Goal: Use online tool/utility

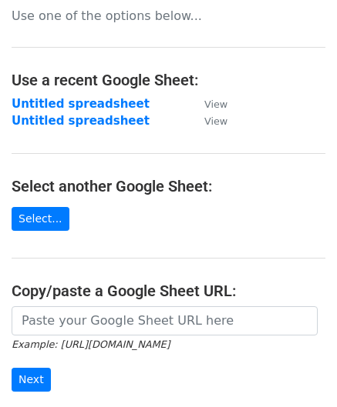
scroll to position [154, 0]
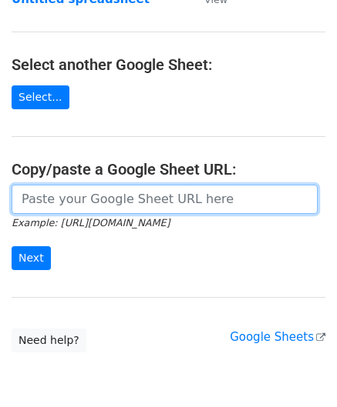
click at [52, 193] on input "url" at bounding box center [165, 199] width 306 height 29
paste input "https://docs.google.com/spreadsheets/d/1eXC-5a11Xh_Fhe9-X9QBJIDYfP_AcGdKKy1qTuO…"
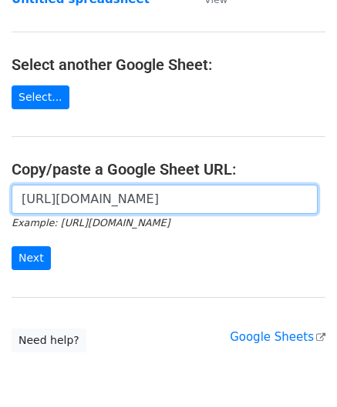
scroll to position [0, 331]
type input "https://docs.google.com/spreadsheets/d/1eXC-5a11Xh_Fhe9-X9QBJIDYfP_AcGdKKy1qTuO…"
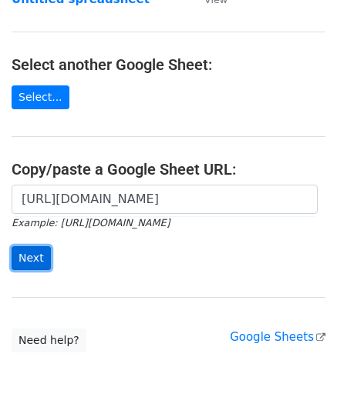
click at [25, 251] on input "Next" at bounding box center [31, 259] width 39 height 24
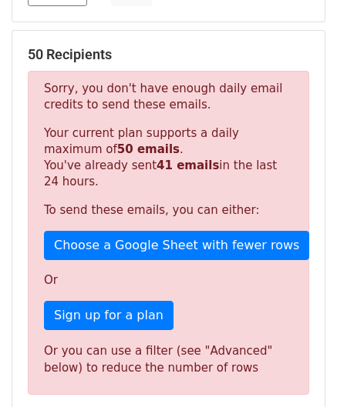
scroll to position [520, 0]
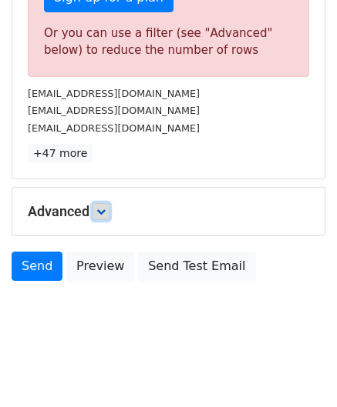
click at [103, 209] on icon at bounding box center [100, 211] width 9 height 9
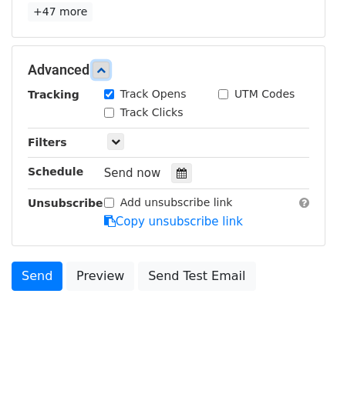
scroll to position [670, 0]
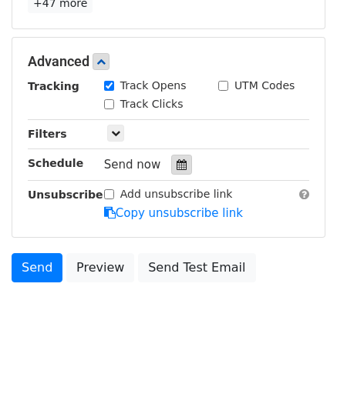
click at [178, 159] on icon at bounding box center [181, 164] width 10 height 11
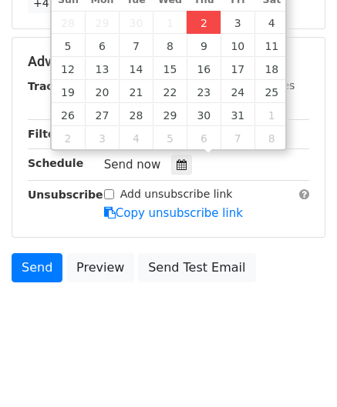
type input "[DATE] 12:00"
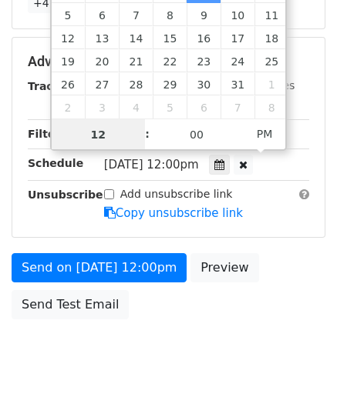
paste input "8"
type input "8"
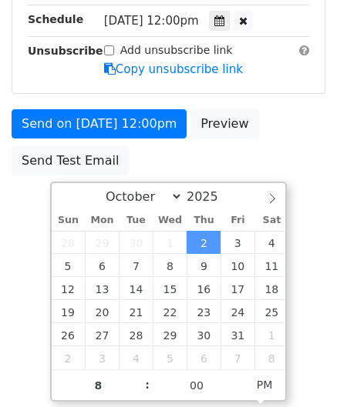
type input "[DATE] 20:00"
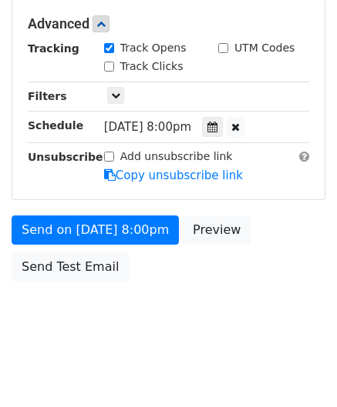
scroll to position [706, 0]
